Goal: Find specific page/section: Find specific page/section

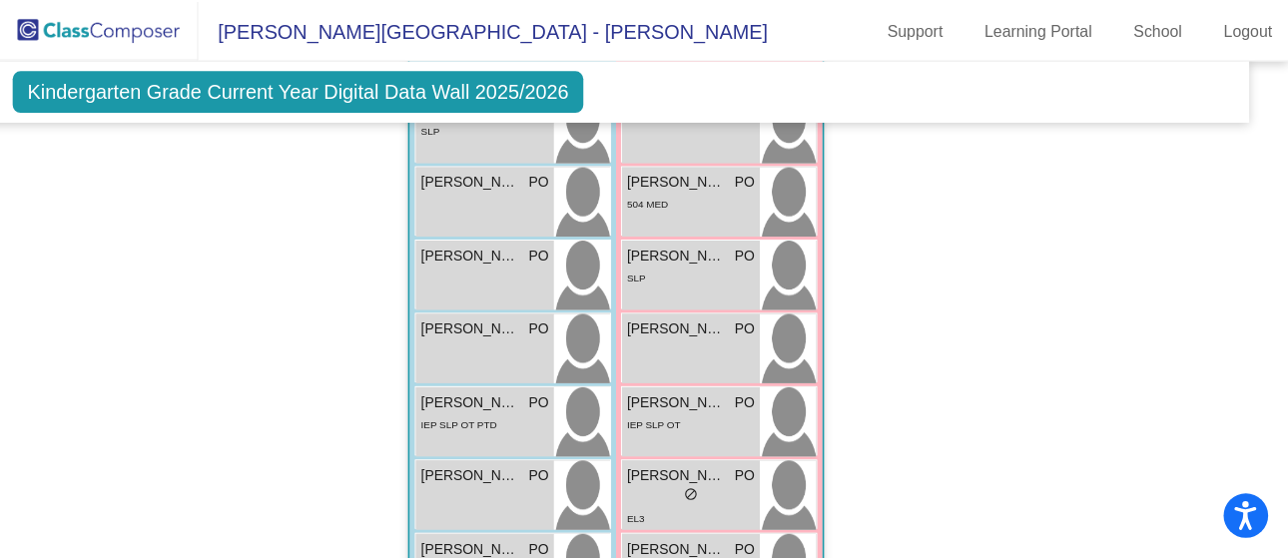
scroll to position [2416, 21]
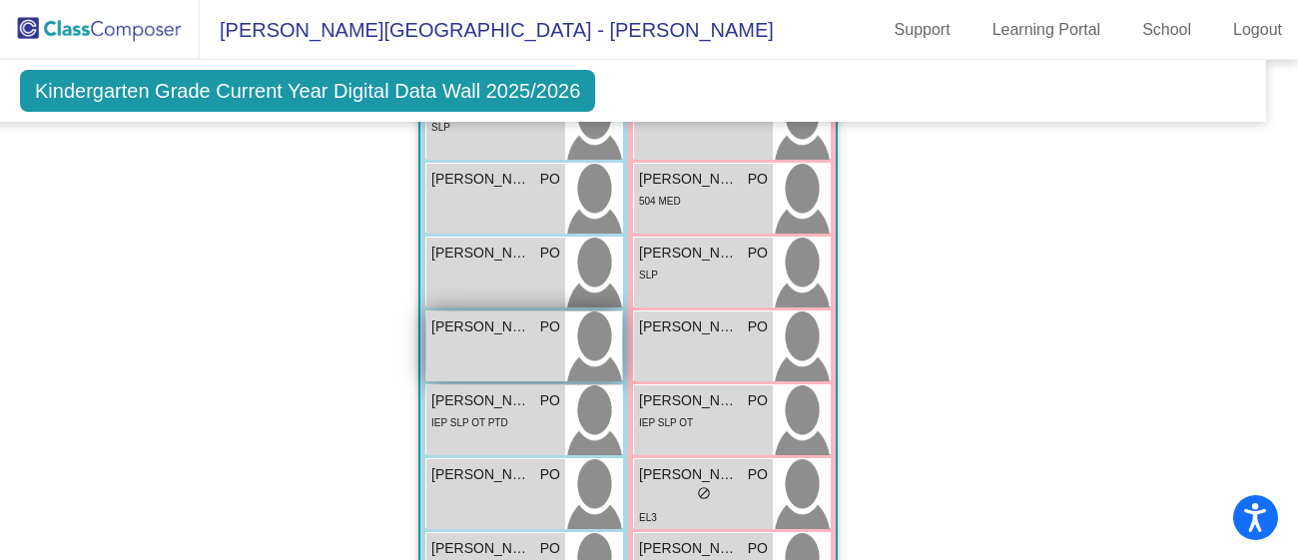
click at [452, 331] on span "[PERSON_NAME]" at bounding box center [481, 327] width 100 height 21
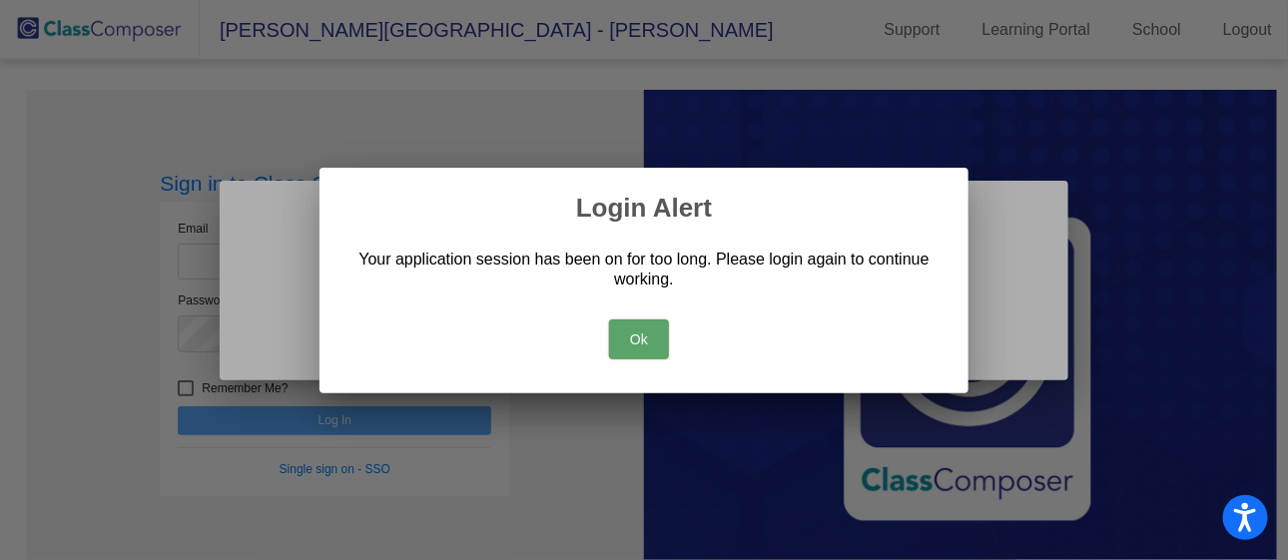
click at [643, 336] on button "Ok" at bounding box center [639, 340] width 60 height 40
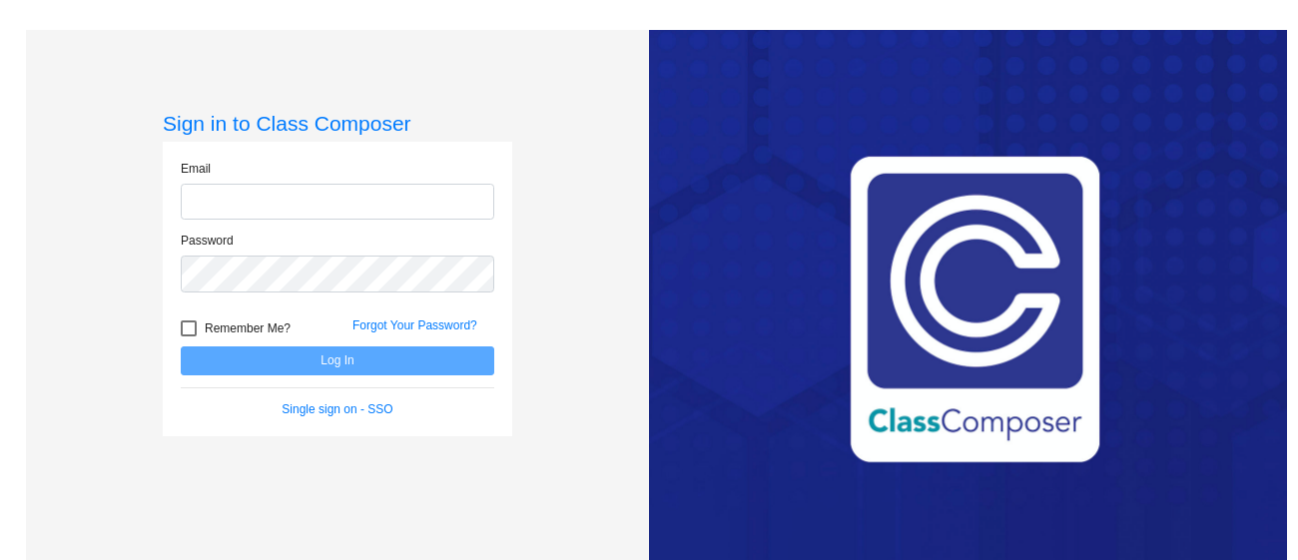
click at [265, 196] on input "email" at bounding box center [338, 202] width 314 height 37
type input "[EMAIL_ADDRESS][DOMAIN_NAME]"
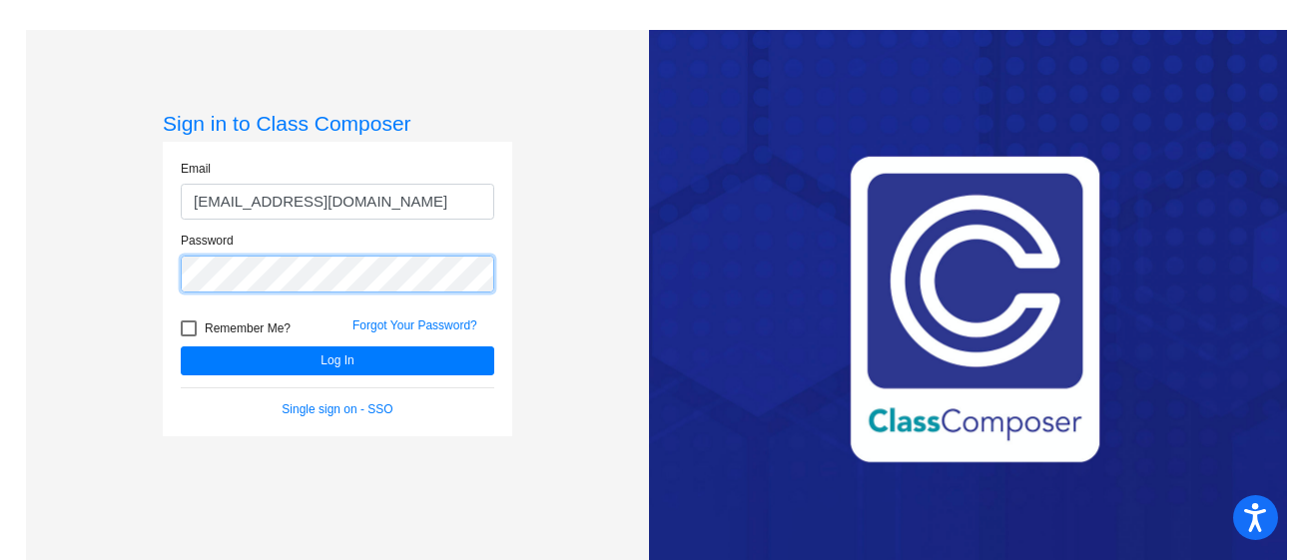
click at [181, 346] on button "Log In" at bounding box center [338, 360] width 314 height 29
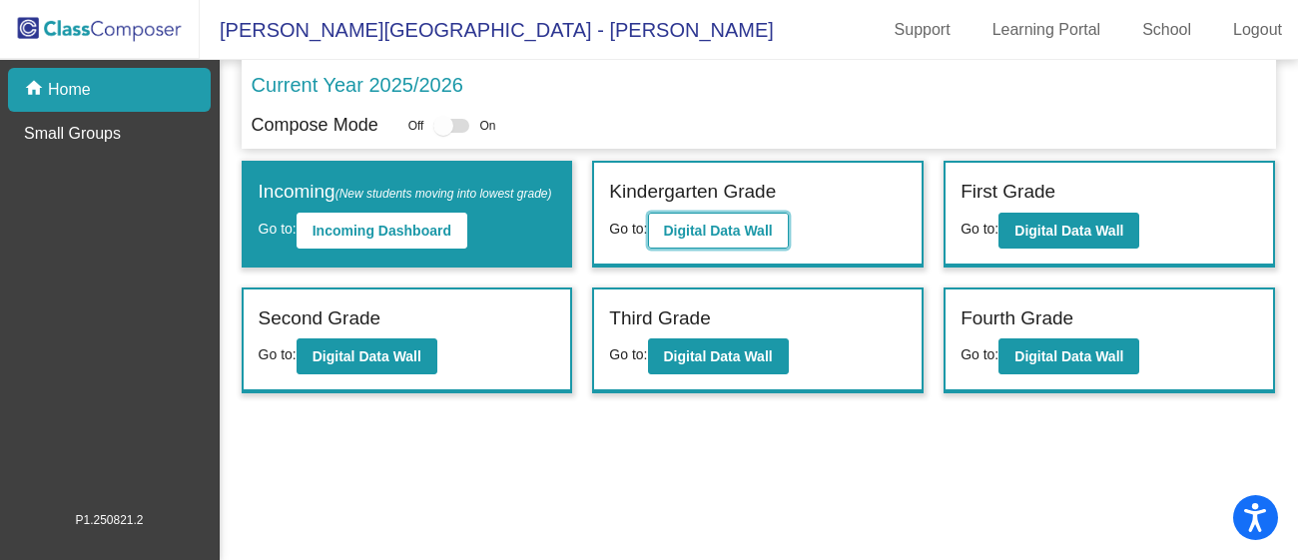
click at [748, 215] on button "Digital Data Wall" at bounding box center [718, 231] width 141 height 36
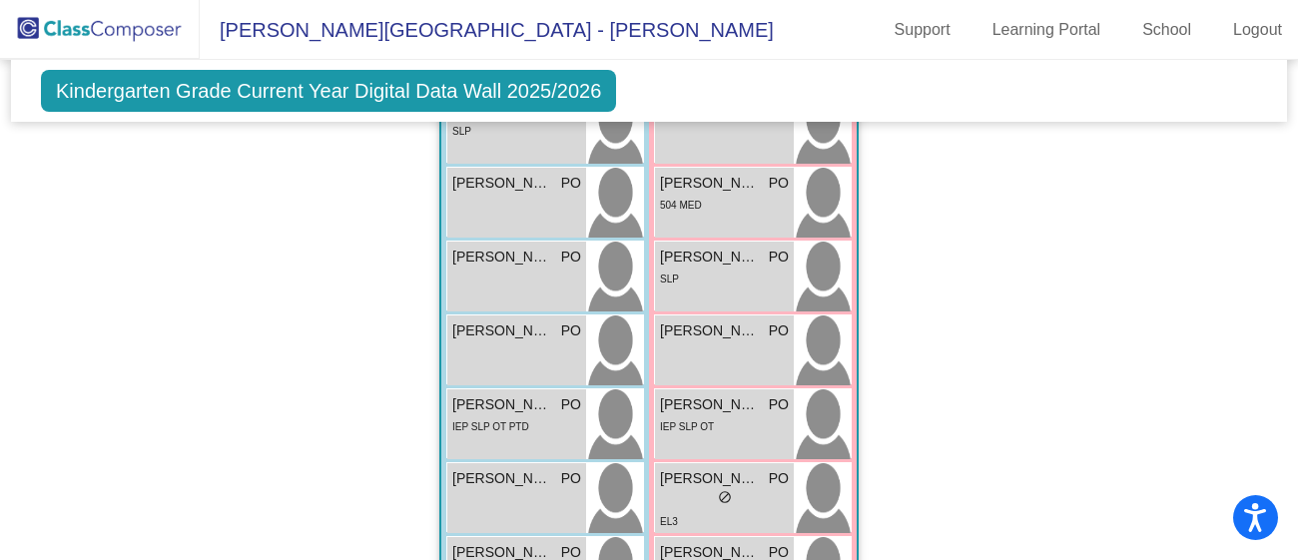
scroll to position [2405, 0]
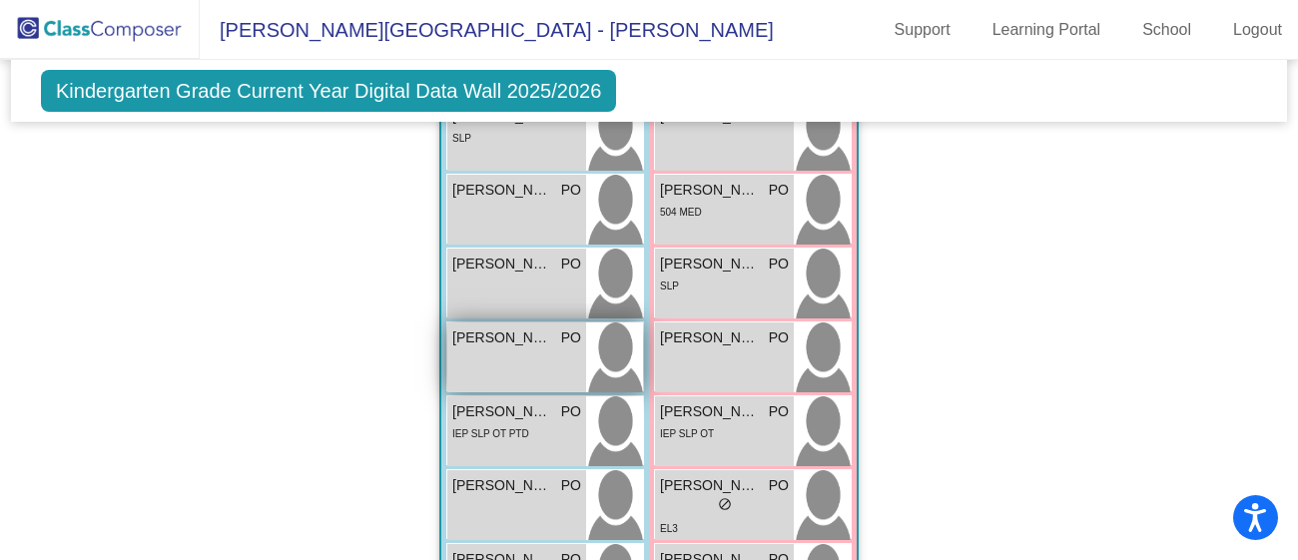
click at [456, 356] on div "Liam Perkins PO lock do_not_disturb_alt" at bounding box center [516, 358] width 139 height 70
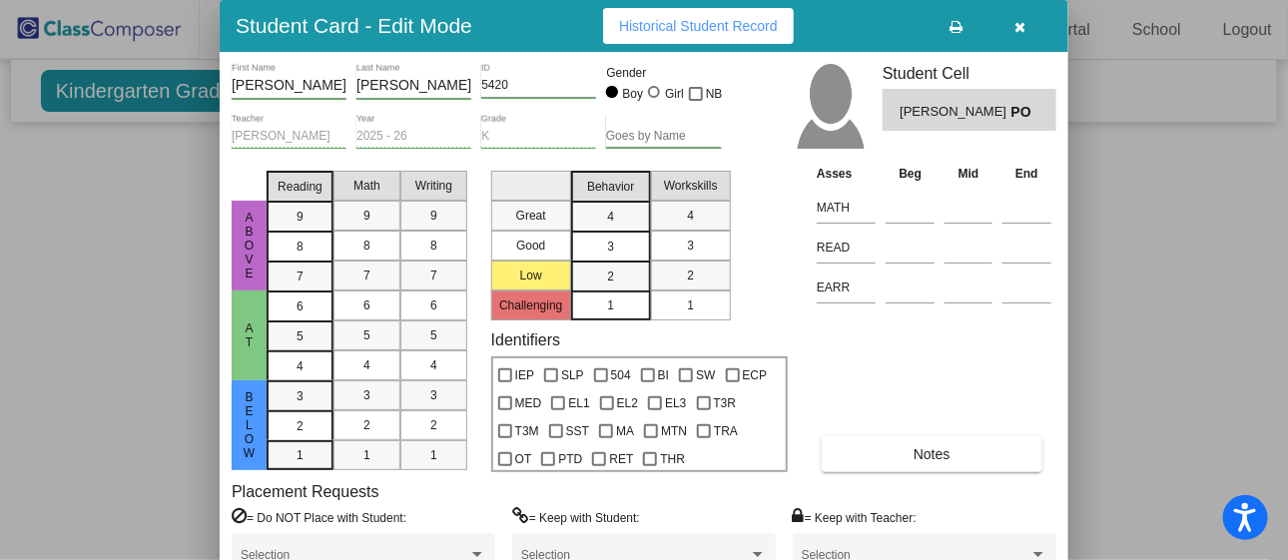
click at [1100, 332] on div at bounding box center [644, 280] width 1288 height 560
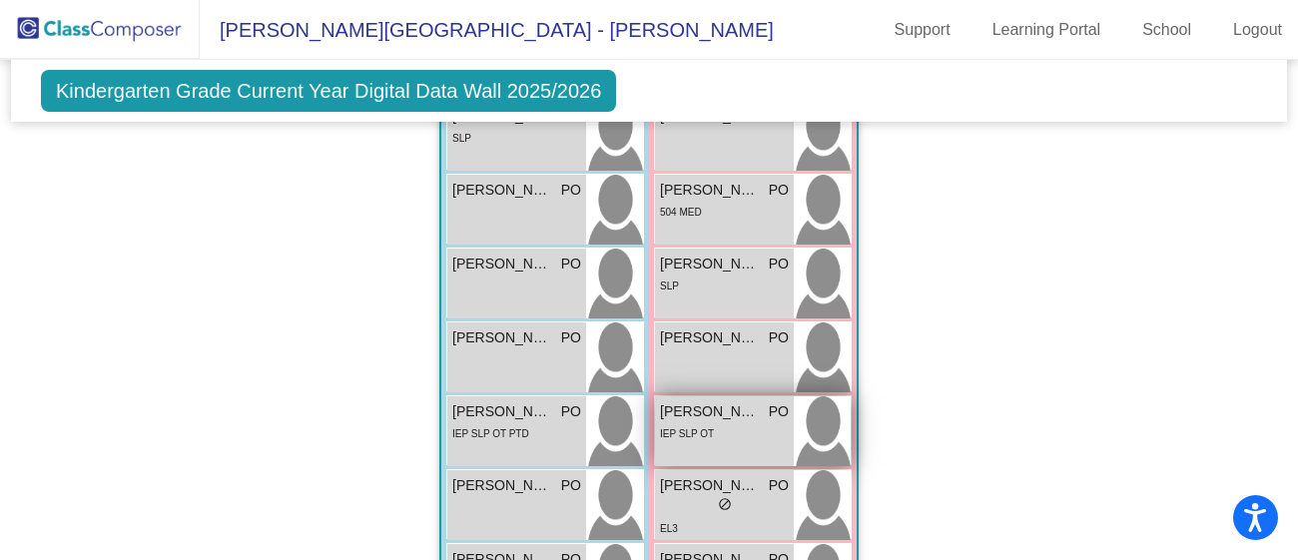
click at [707, 422] on div "IEP SLP OT" at bounding box center [724, 432] width 129 height 21
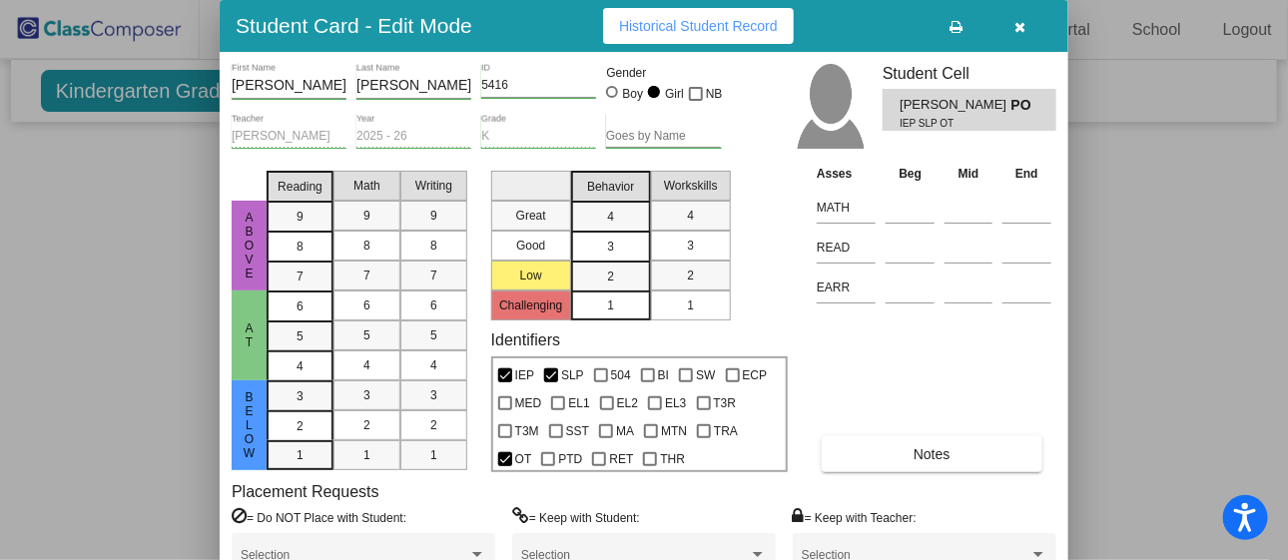
click at [1016, 30] on icon "button" at bounding box center [1020, 27] width 11 height 14
